Goal: Communication & Community: Participate in discussion

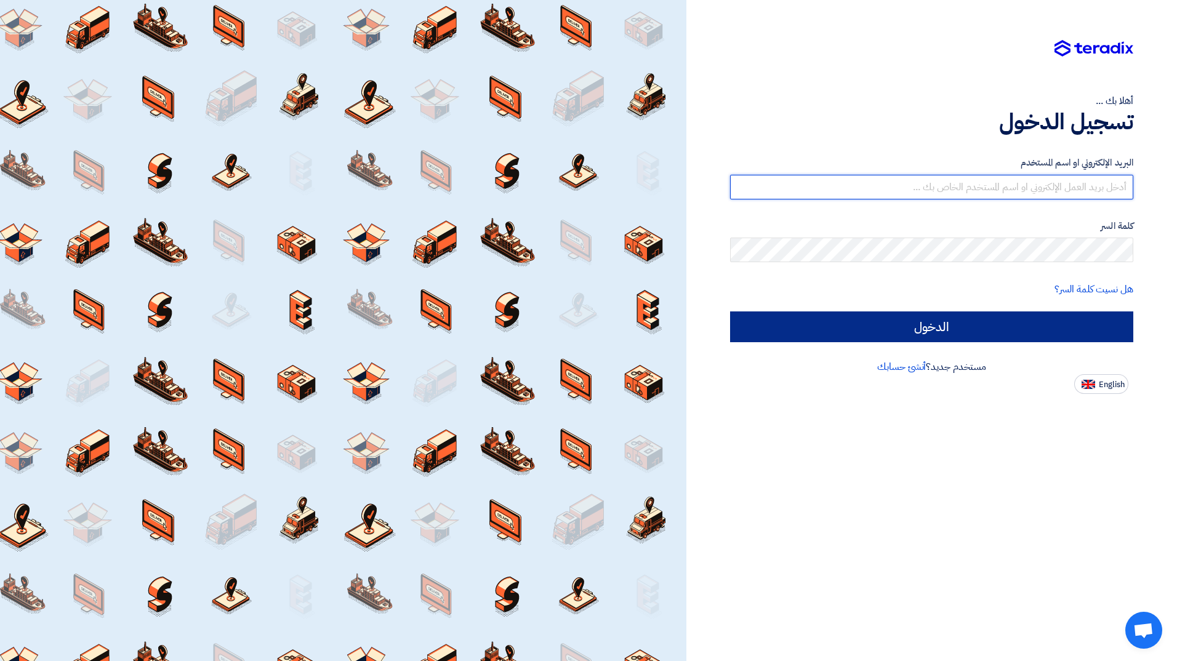
type input "[PERSON_NAME][EMAIL_ADDRESS][DOMAIN_NAME]"
click at [964, 337] on input "الدخول" at bounding box center [931, 326] width 403 height 31
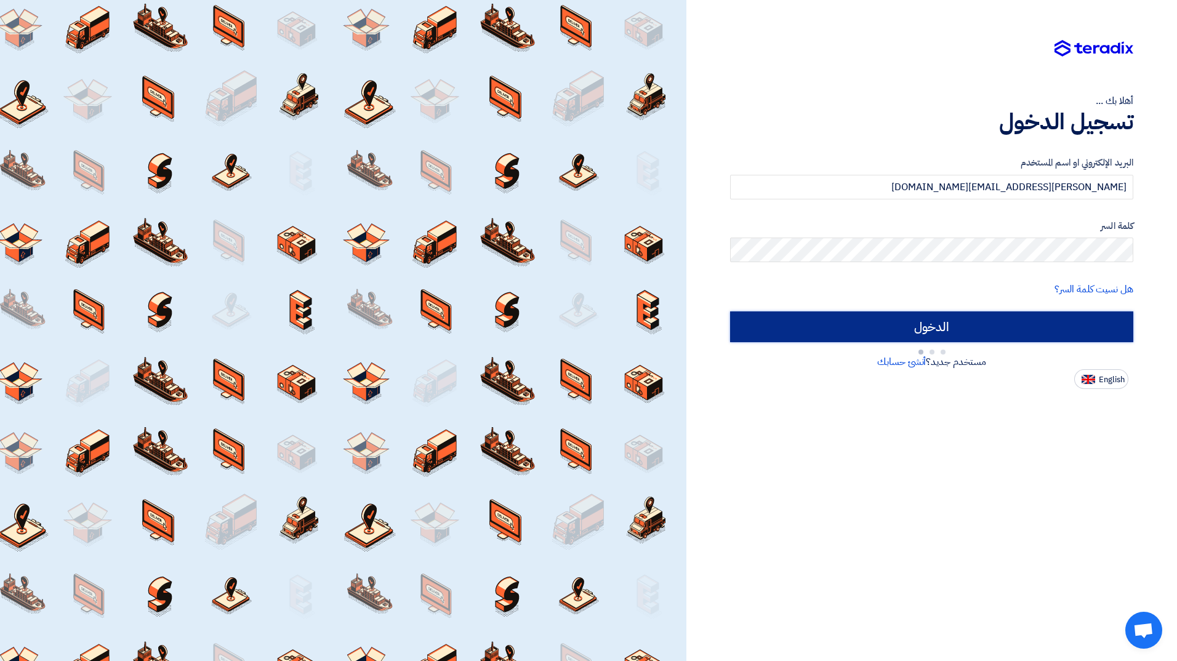
type input "Sign in"
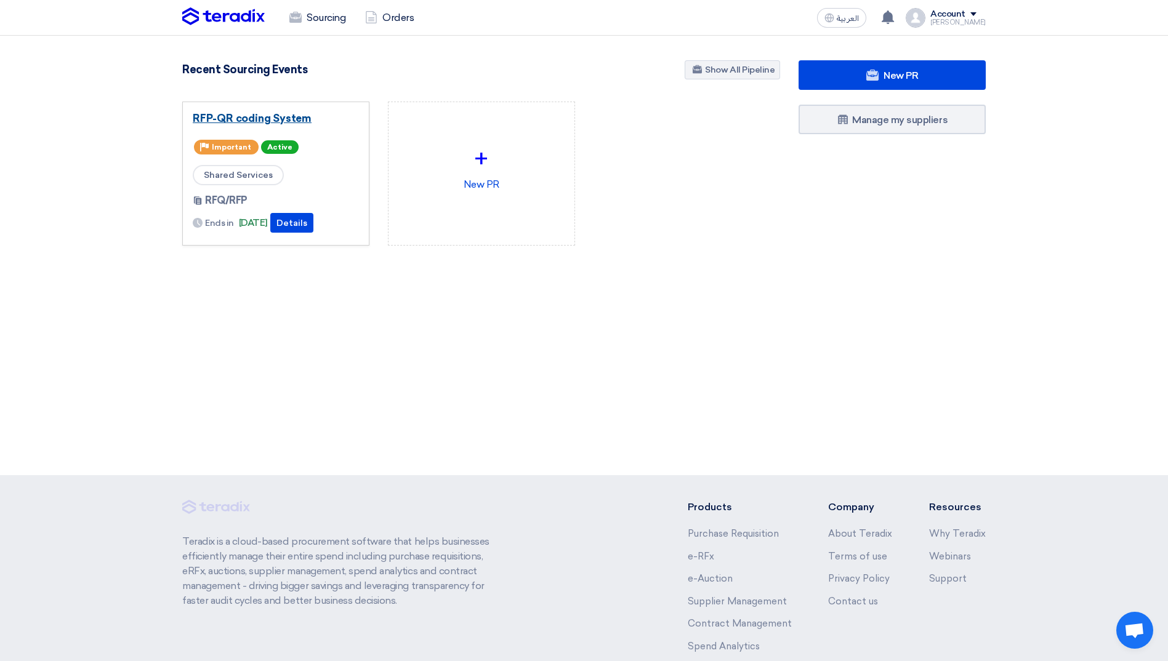
click at [326, 121] on link "RFP-QR coding System" at bounding box center [276, 118] width 166 height 12
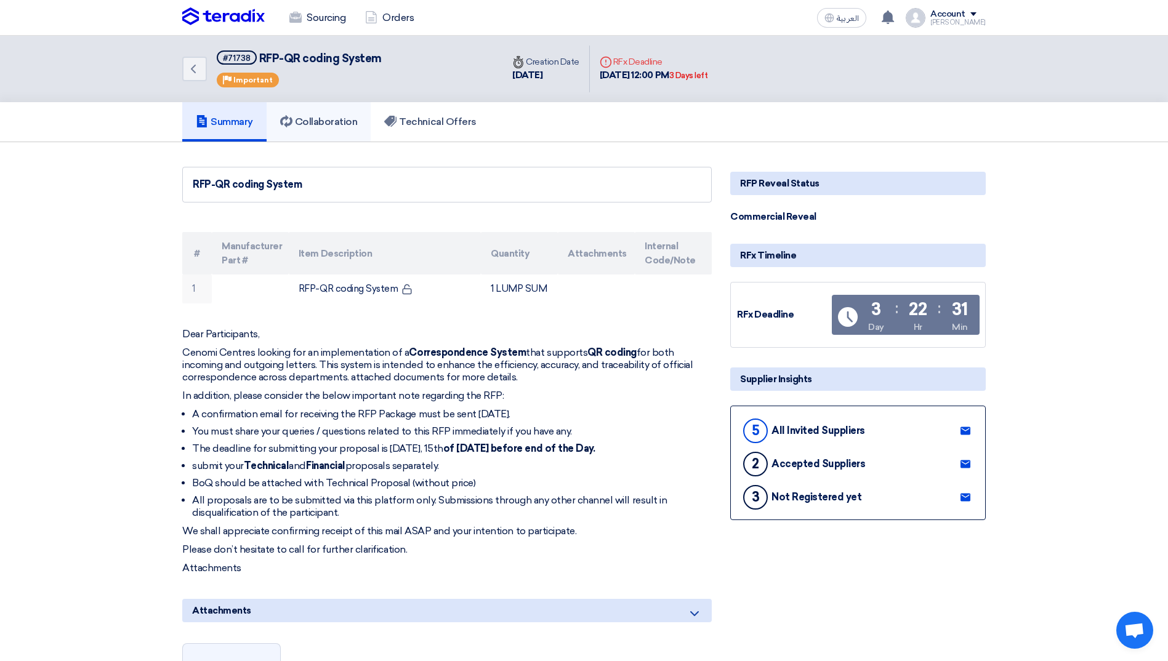
click at [311, 115] on link "Collaboration" at bounding box center [319, 121] width 105 height 39
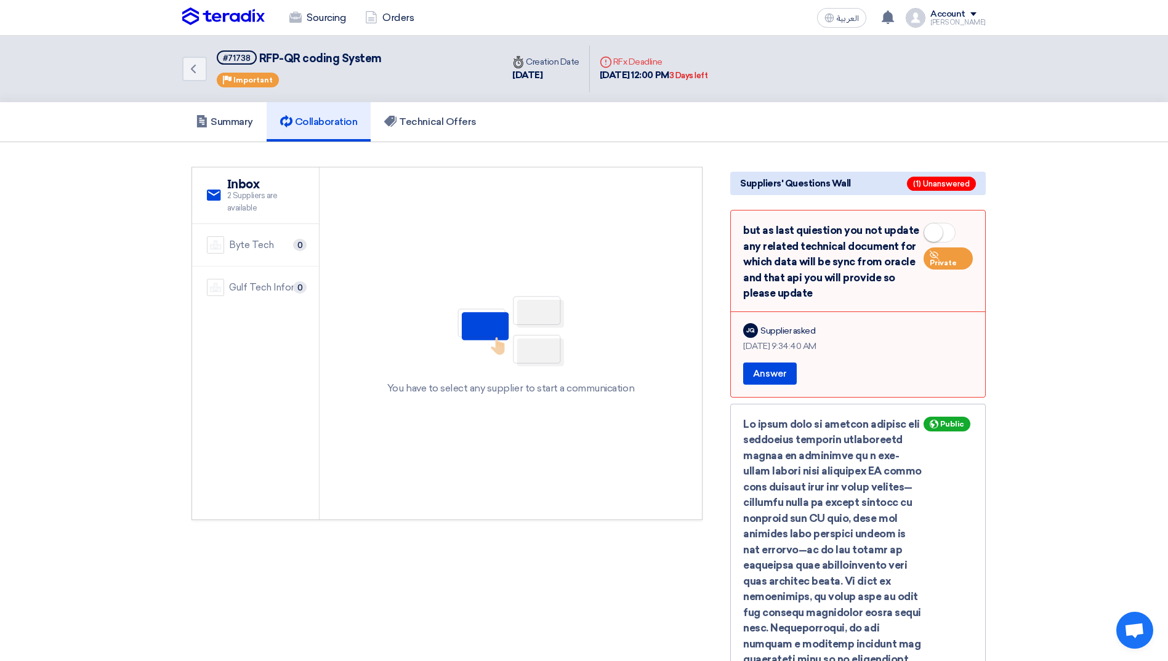
drag, startPoint x: 816, startPoint y: 298, endPoint x: 740, endPoint y: 226, distance: 104.9
click at [740, 226] on div "but as last quiestion you not update any related technical document for which d…" at bounding box center [857, 304] width 255 height 188
drag, startPoint x: 740, startPoint y: 226, endPoint x: 795, endPoint y: 268, distance: 69.3
copy div "but as last quiestion you not update any related technical document for which d…"
click at [880, 299] on div "but as last quiestion you not update any related technical document for which d…" at bounding box center [858, 262] width 230 height 79
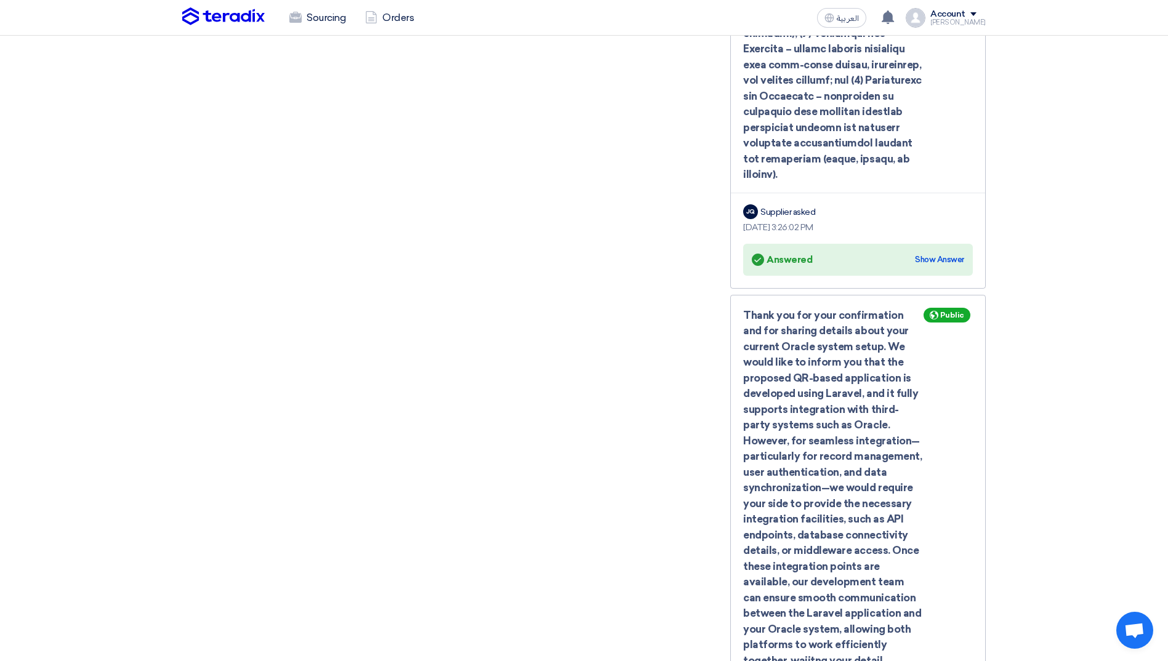
scroll to position [923, 0]
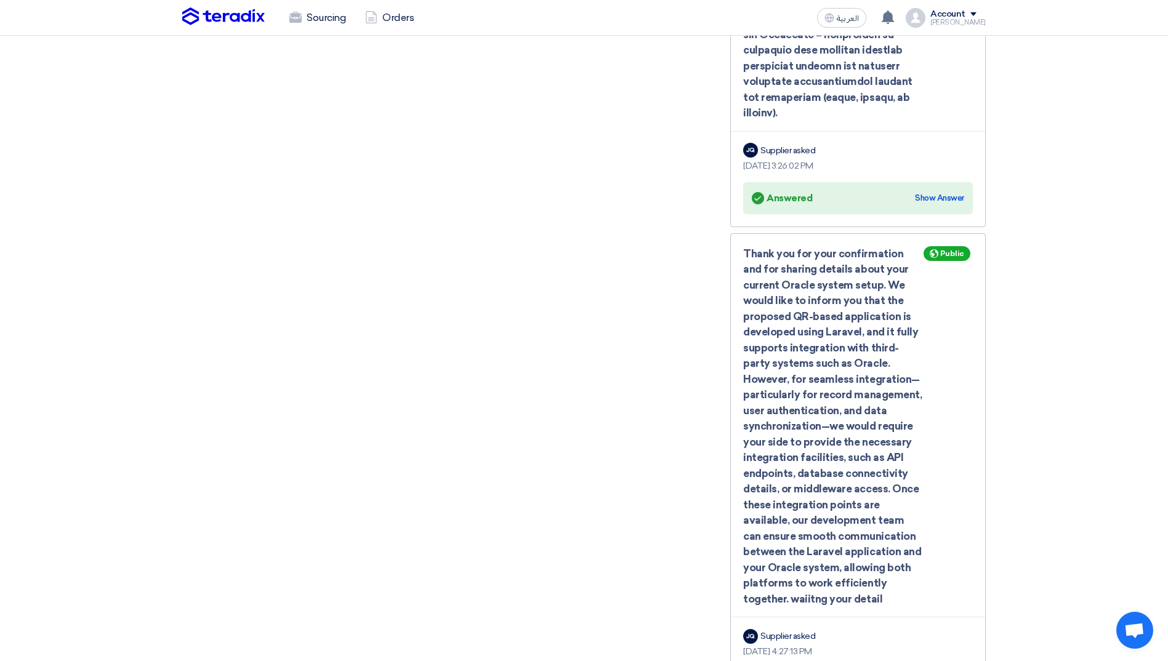
drag, startPoint x: 798, startPoint y: 583, endPoint x: 744, endPoint y: 233, distance: 354.5
click at [744, 246] on div "Thank you for your confirmation and for sharing details about your current Orac…" at bounding box center [858, 426] width 230 height 361
drag, startPoint x: 744, startPoint y: 233, endPoint x: 752, endPoint y: 248, distance: 16.8
copy div "Thank you for your confirmation and for sharing details about your current Orac…"
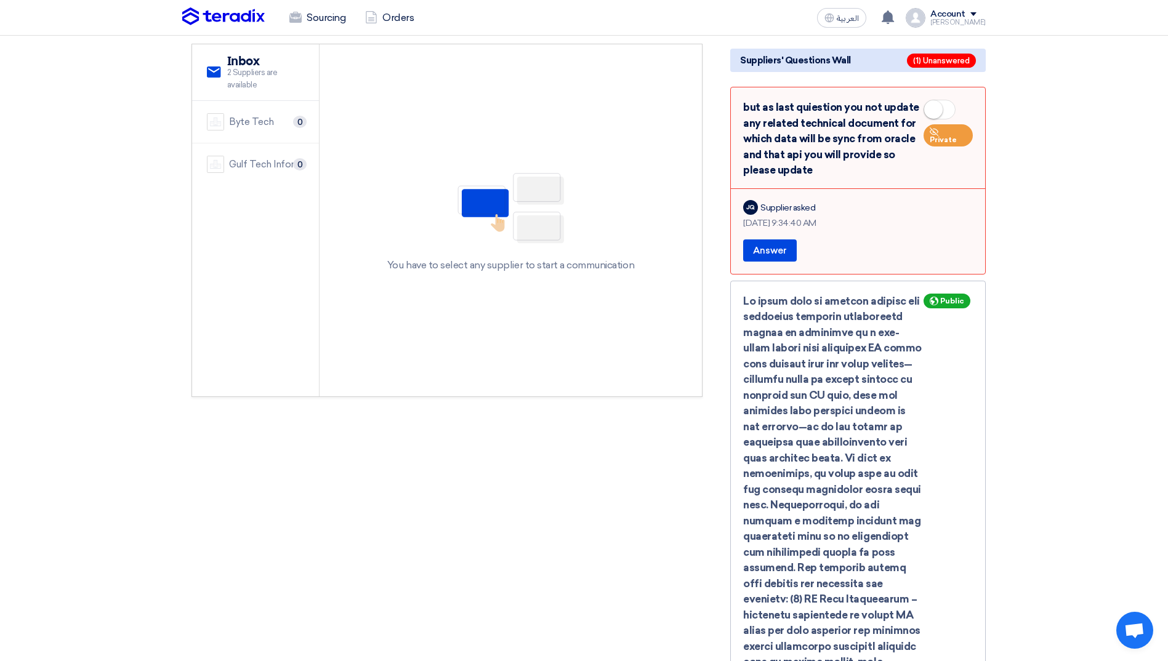
scroll to position [0, 0]
